Goal: Find contact information: Find contact information

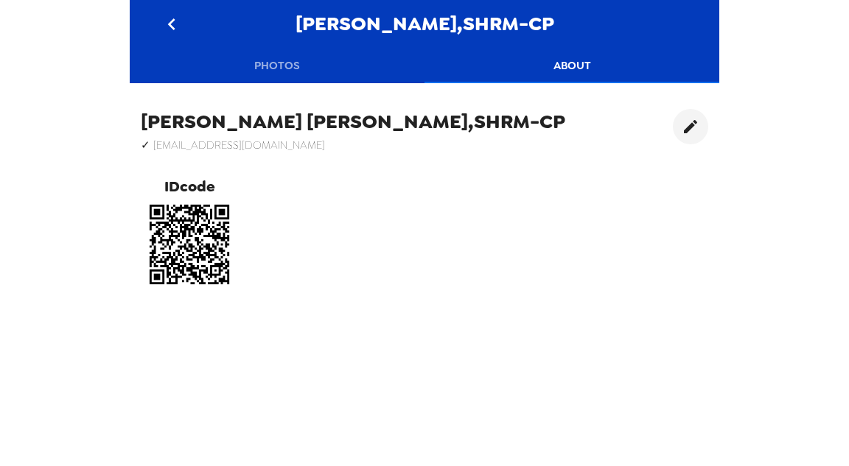
click at [184, 29] on button "go back" at bounding box center [171, 24] width 48 height 48
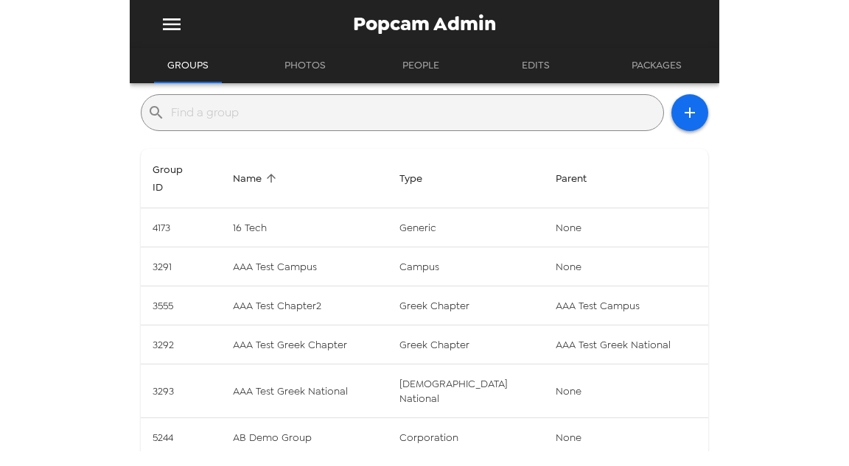
click at [236, 116] on input "text" at bounding box center [414, 113] width 486 height 24
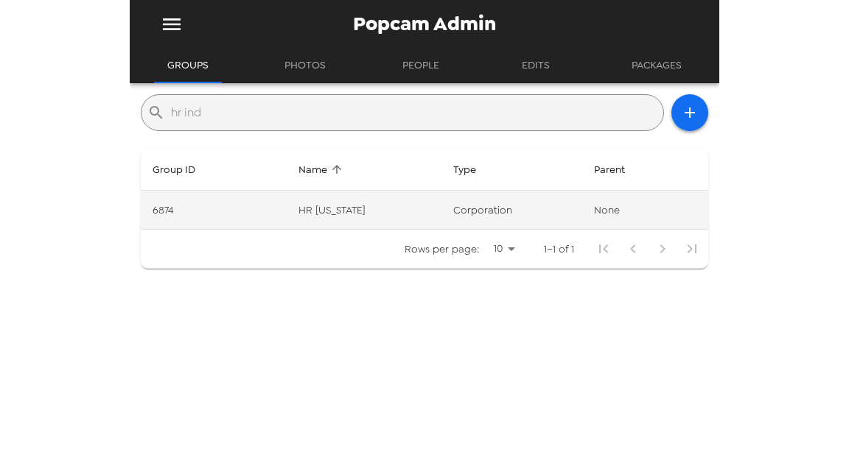
type input "hr ind"
click at [356, 207] on td "HR Indiana" at bounding box center [364, 210] width 155 height 39
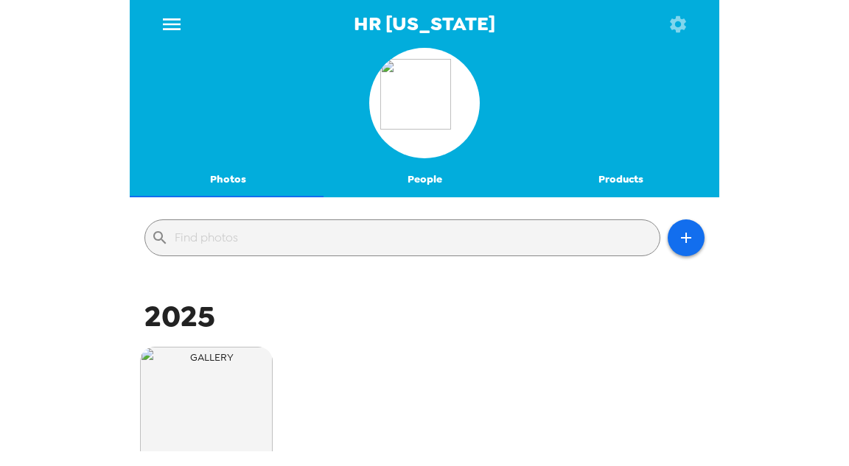
click at [670, 27] on icon "button" at bounding box center [678, 23] width 16 height 16
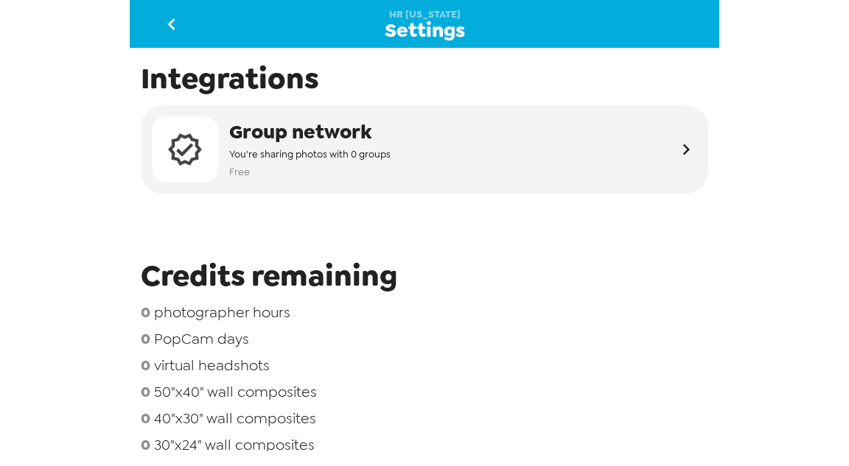
click at [161, 15] on icon "go back" at bounding box center [172, 25] width 24 height 24
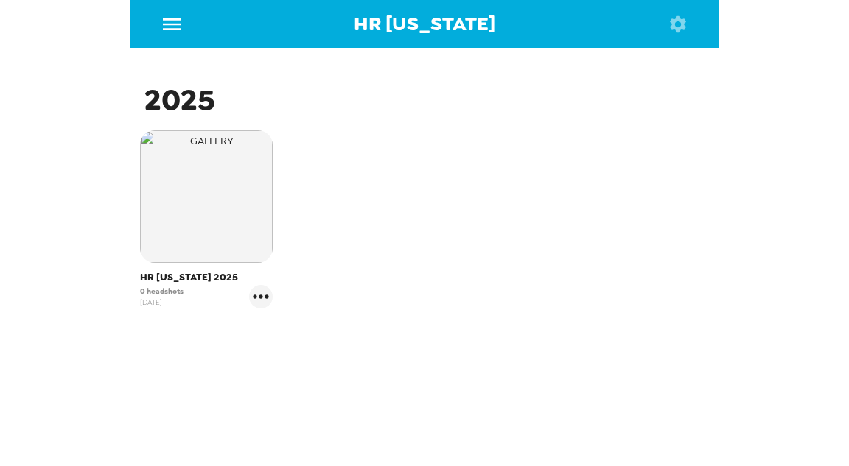
scroll to position [221, 0]
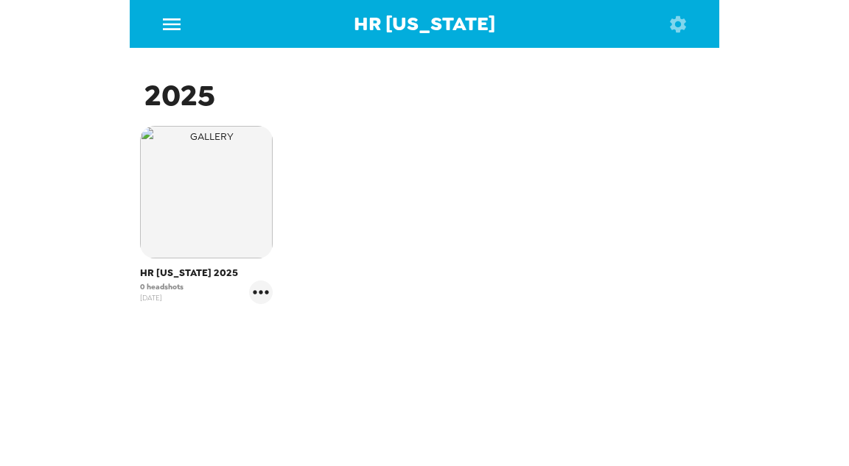
click at [186, 218] on img "button" at bounding box center [206, 192] width 133 height 133
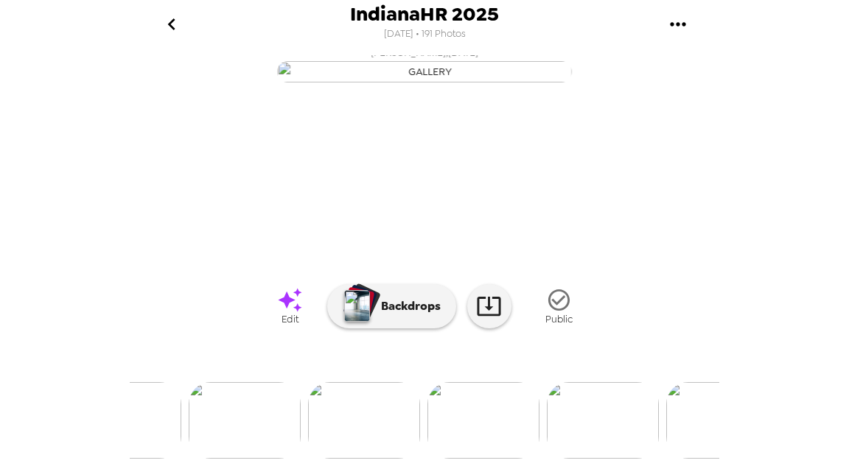
click at [371, 411] on img at bounding box center [364, 420] width 112 height 77
click at [493, 306] on icon at bounding box center [489, 306] width 26 height 26
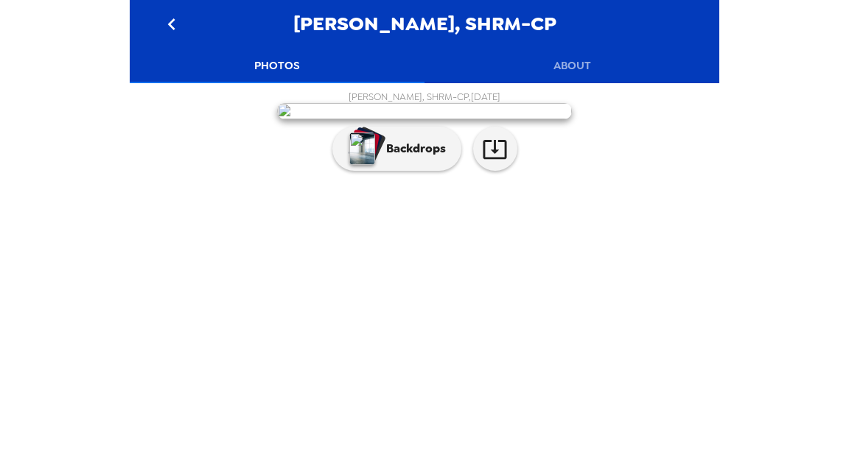
click at [592, 56] on button "About" at bounding box center [571, 65] width 295 height 35
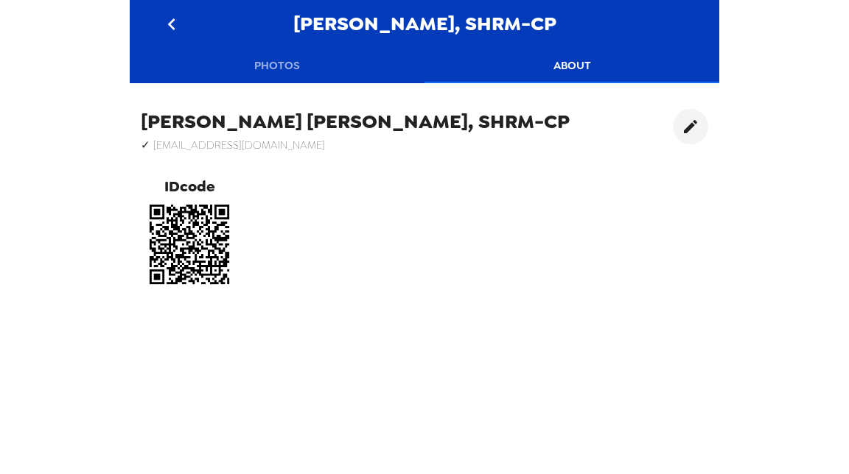
click at [181, 26] on icon "go back" at bounding box center [172, 25] width 24 height 24
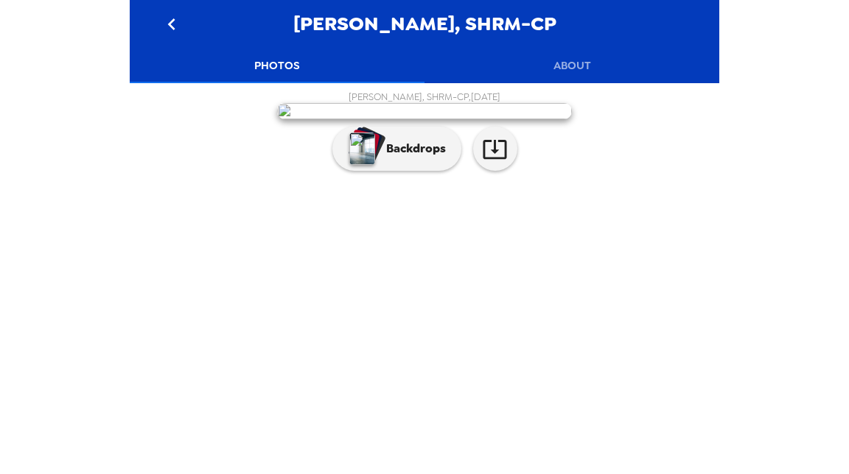
scroll to position [85, 0]
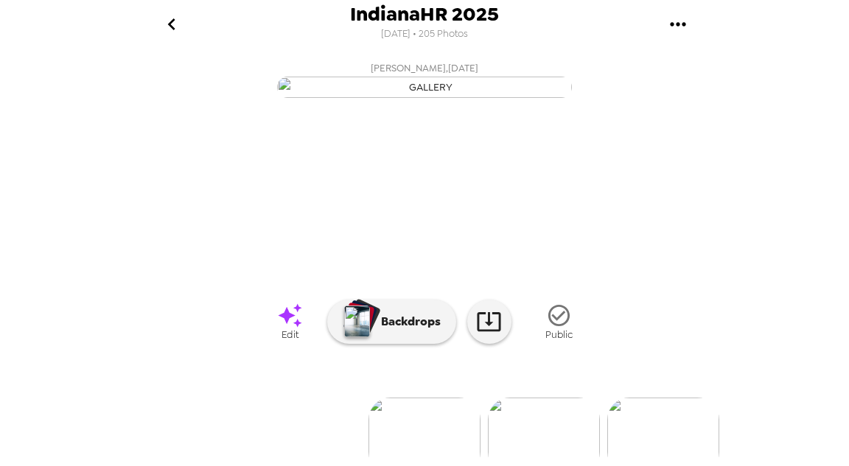
drag, startPoint x: 18, startPoint y: 242, endPoint x: 35, endPoint y: 242, distance: 16.9
click at [18, 242] on div "IndianaHR 2025 [DATE] • 205 Photos [PERSON_NAME] , [DATE] [PERSON_NAME], SHRM-C…" at bounding box center [424, 233] width 849 height 466
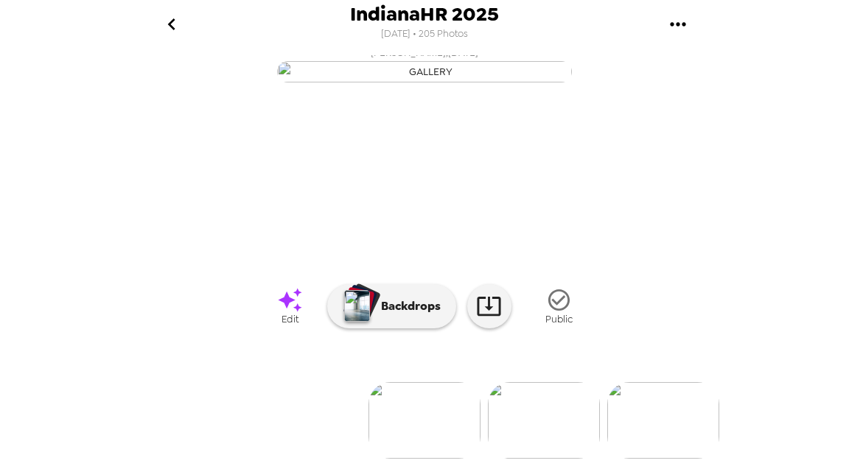
click at [566, 415] on img at bounding box center [544, 420] width 112 height 77
click at [482, 312] on icon at bounding box center [489, 306] width 26 height 26
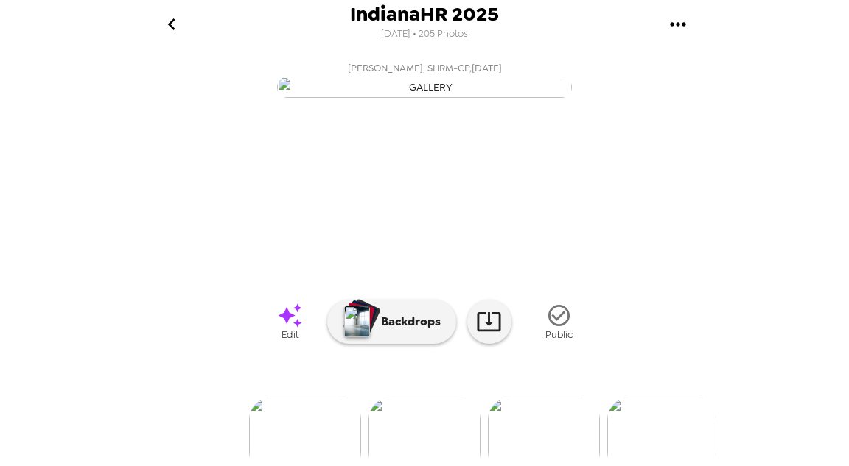
click at [55, 197] on div "IndianaHR 2025 7/7/2025 • 205 Photos Shannon Campbell , 08-18-2025 Lindsey Hayd…" at bounding box center [424, 233] width 849 height 466
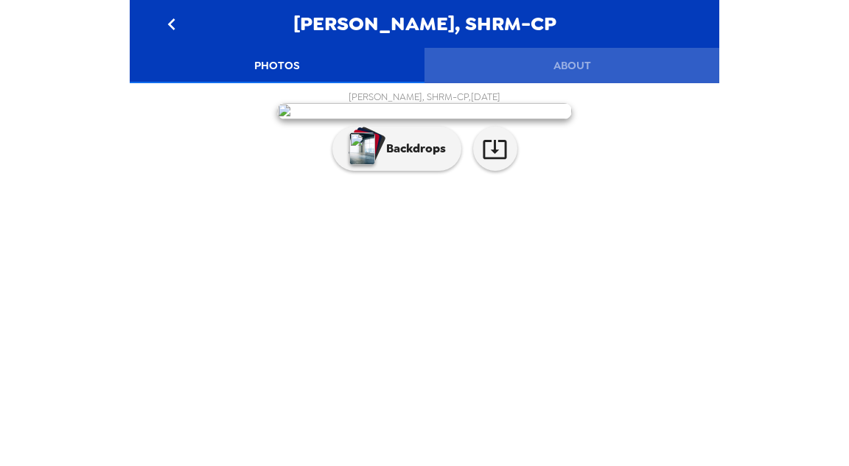
click at [561, 55] on button "About" at bounding box center [571, 65] width 295 height 35
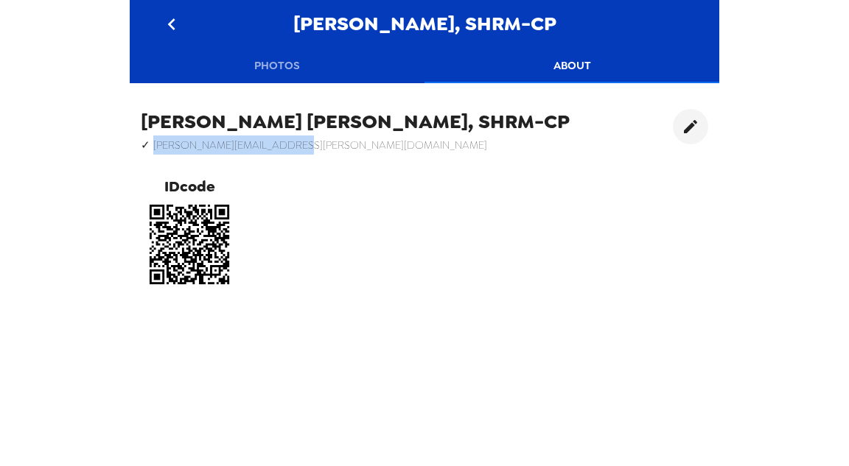
drag, startPoint x: 306, startPoint y: 146, endPoint x: 153, endPoint y: 147, distance: 153.2
click at [152, 147] on h6 "✓ lindsey.m.hayden@gmail.com" at bounding box center [355, 145] width 429 height 19
copy h6 "lindsey.m.hayden@gmail.com"
click at [264, 62] on button "Photos" at bounding box center [277, 65] width 295 height 35
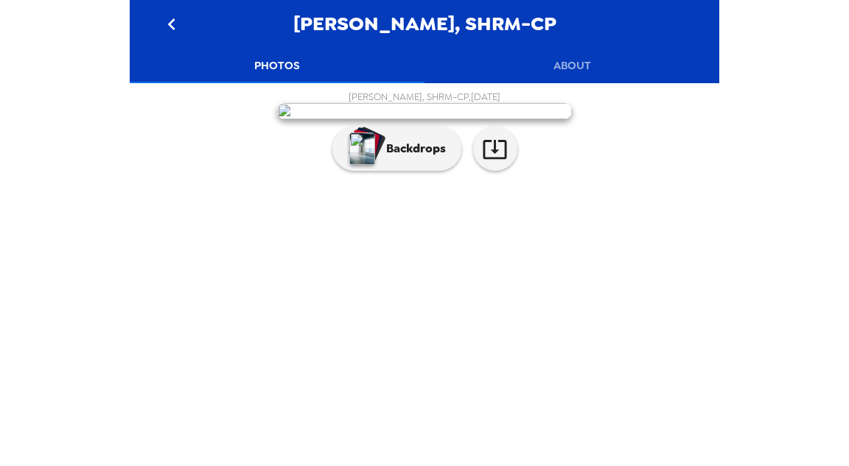
click at [590, 66] on button "About" at bounding box center [571, 65] width 295 height 35
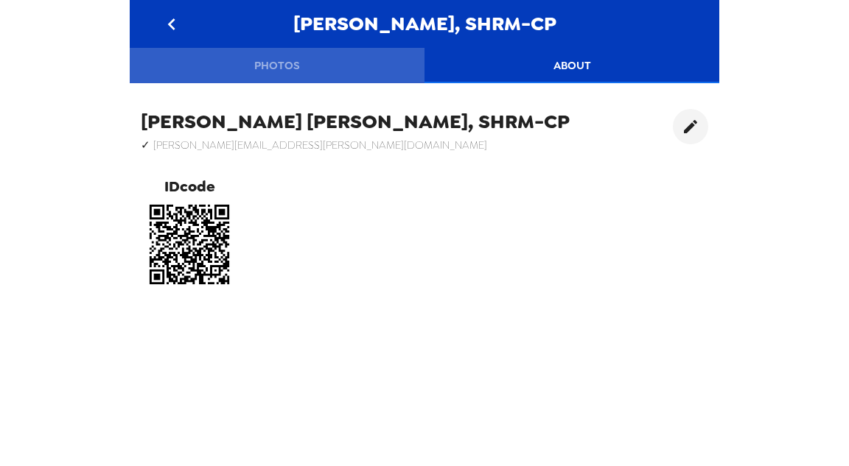
click at [287, 60] on button "Photos" at bounding box center [277, 65] width 295 height 35
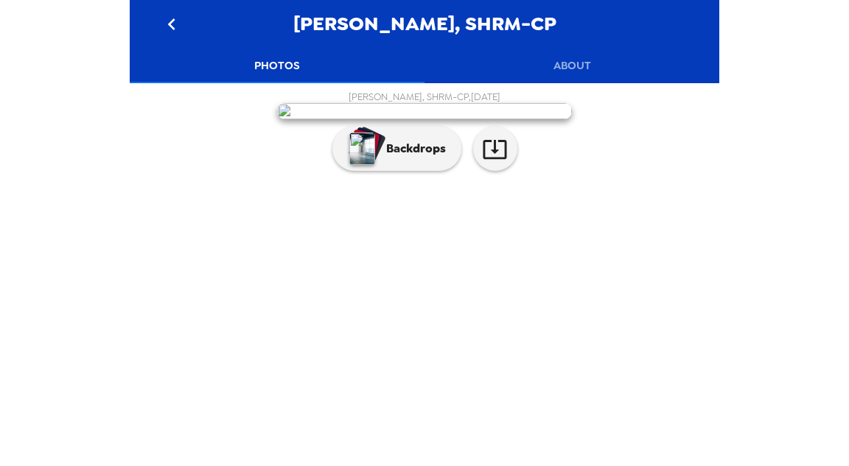
click at [174, 24] on icon "go back" at bounding box center [172, 25] width 24 height 24
click at [571, 66] on button "About" at bounding box center [571, 65] width 295 height 35
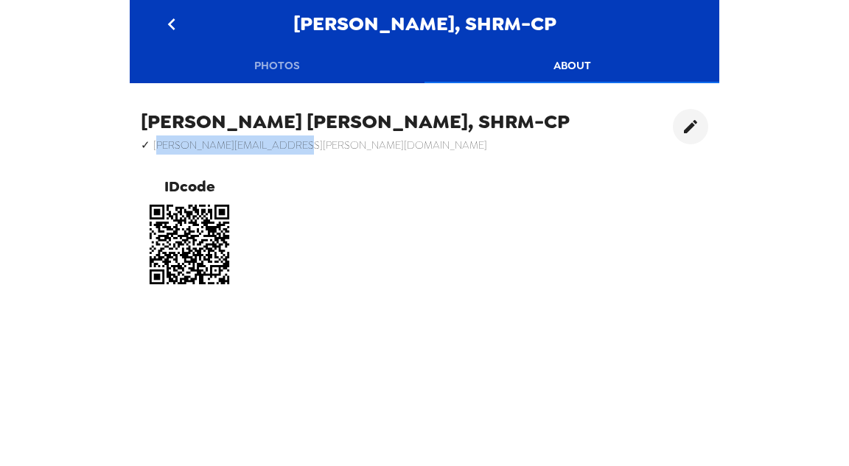
drag, startPoint x: 317, startPoint y: 145, endPoint x: 153, endPoint y: 147, distance: 164.3
click at [153, 147] on h6 "✓ [PERSON_NAME][EMAIL_ADDRESS][PERSON_NAME][DOMAIN_NAME]" at bounding box center [355, 145] width 429 height 19
copy h6 "[PERSON_NAME][EMAIL_ADDRESS][PERSON_NAME][DOMAIN_NAME]"
click at [166, 147] on h6 "✓ [PERSON_NAME][EMAIL_ADDRESS][PERSON_NAME][DOMAIN_NAME]" at bounding box center [355, 145] width 429 height 19
click at [292, 136] on div "[PERSON_NAME], SHRM-CP ✓ [PERSON_NAME][EMAIL_ADDRESS][PERSON_NAME][DOMAIN_NAME]" at bounding box center [355, 132] width 429 height 46
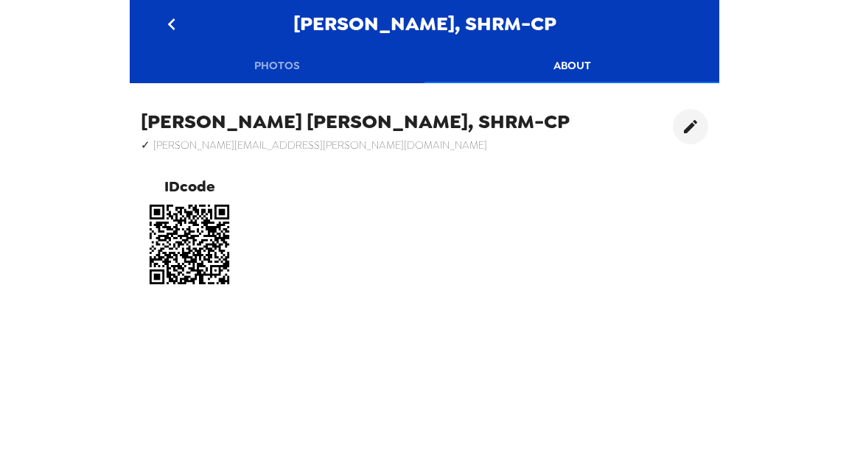
click at [309, 144] on h6 "✓ [PERSON_NAME][EMAIL_ADDRESS][PERSON_NAME][DOMAIN_NAME]" at bounding box center [355, 145] width 429 height 19
drag, startPoint x: 285, startPoint y: 145, endPoint x: 150, endPoint y: 145, distance: 135.5
click at [150, 145] on h6 "✓ [PERSON_NAME][EMAIL_ADDRESS][PERSON_NAME][DOMAIN_NAME]" at bounding box center [355, 145] width 429 height 19
copy h6 "[PERSON_NAME][EMAIL_ADDRESS][PERSON_NAME][DOMAIN_NAME]"
